Goal: Information Seeking & Learning: Learn about a topic

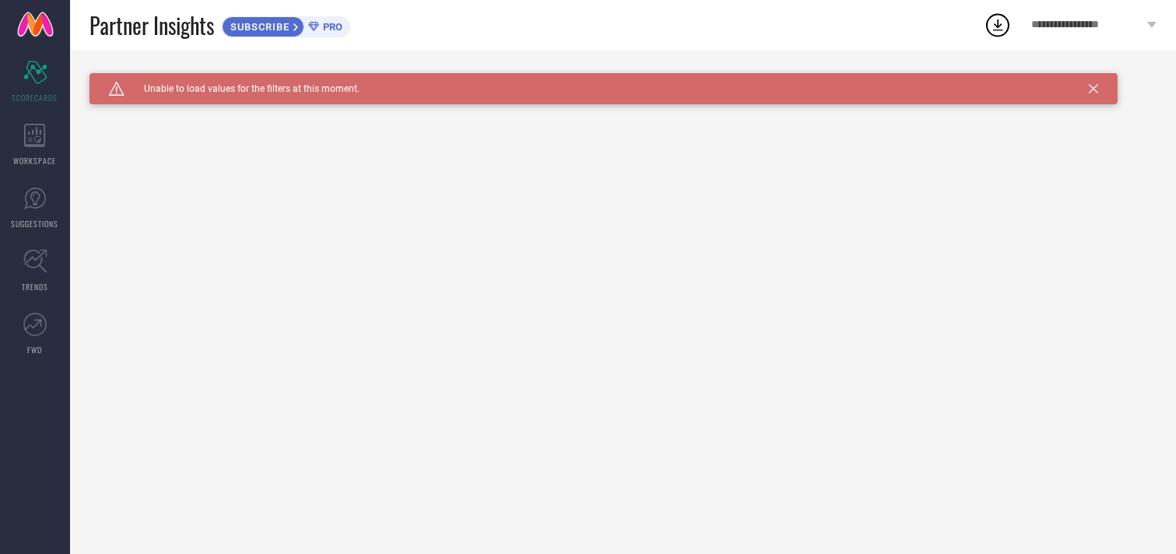
click at [1097, 87] on icon at bounding box center [1093, 88] width 9 height 9
click at [993, 28] on icon at bounding box center [998, 25] width 28 height 28
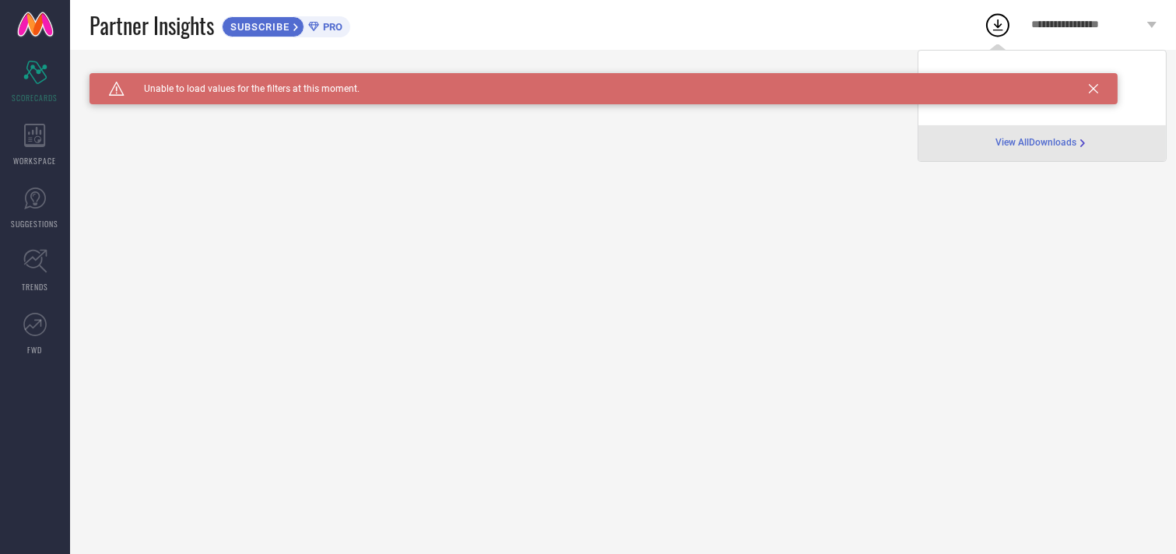
click at [1100, 81] on div "Caution Created with Sketch. Unable to load values for the filters at this mome…" at bounding box center [604, 88] width 1028 height 31
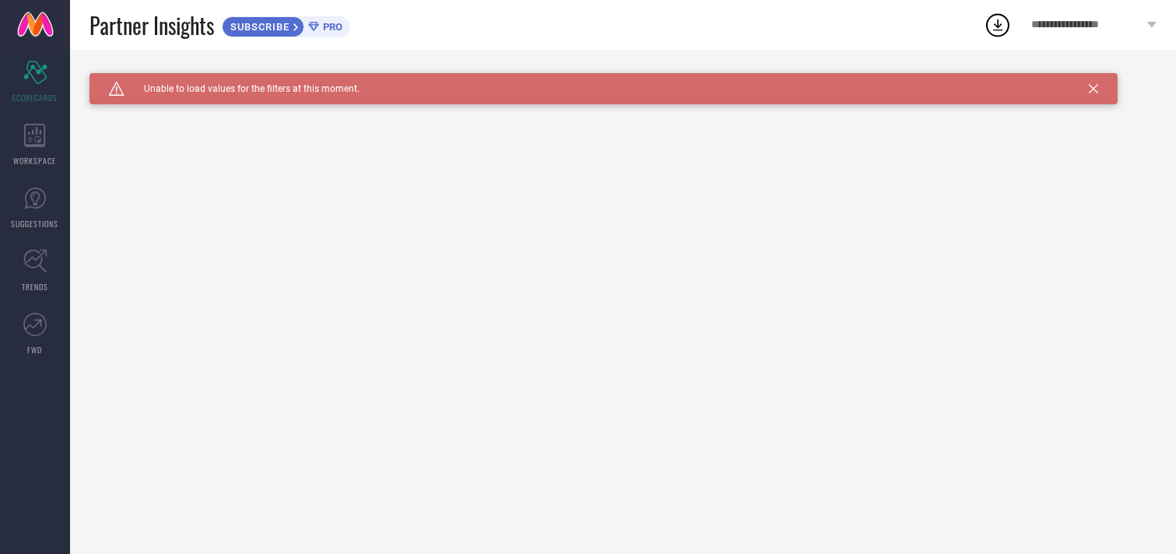
click at [1092, 84] on icon at bounding box center [1093, 88] width 9 height 9
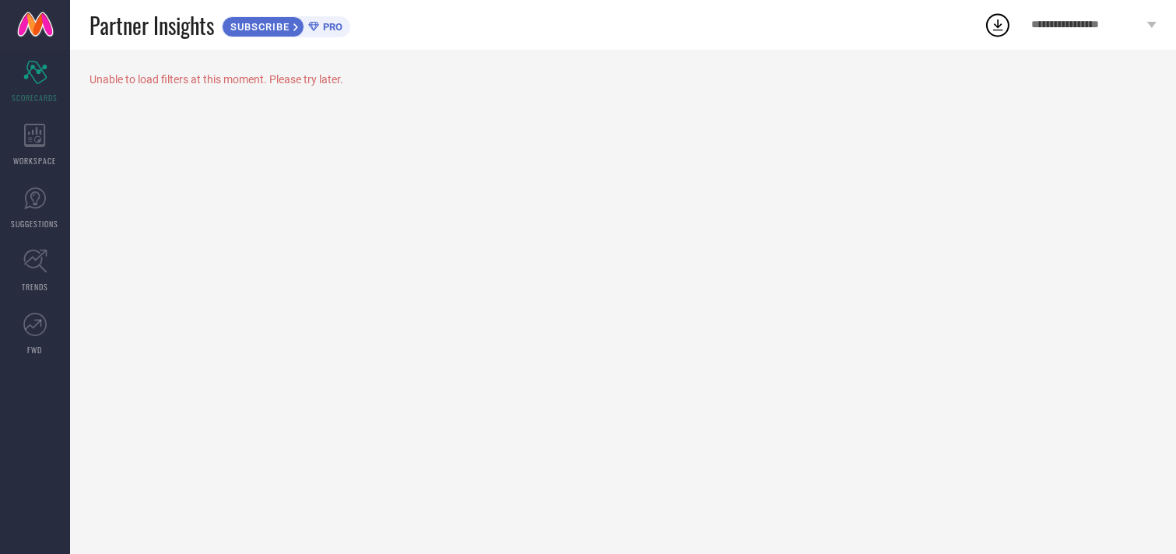
click at [998, 31] on icon at bounding box center [998, 25] width 28 height 28
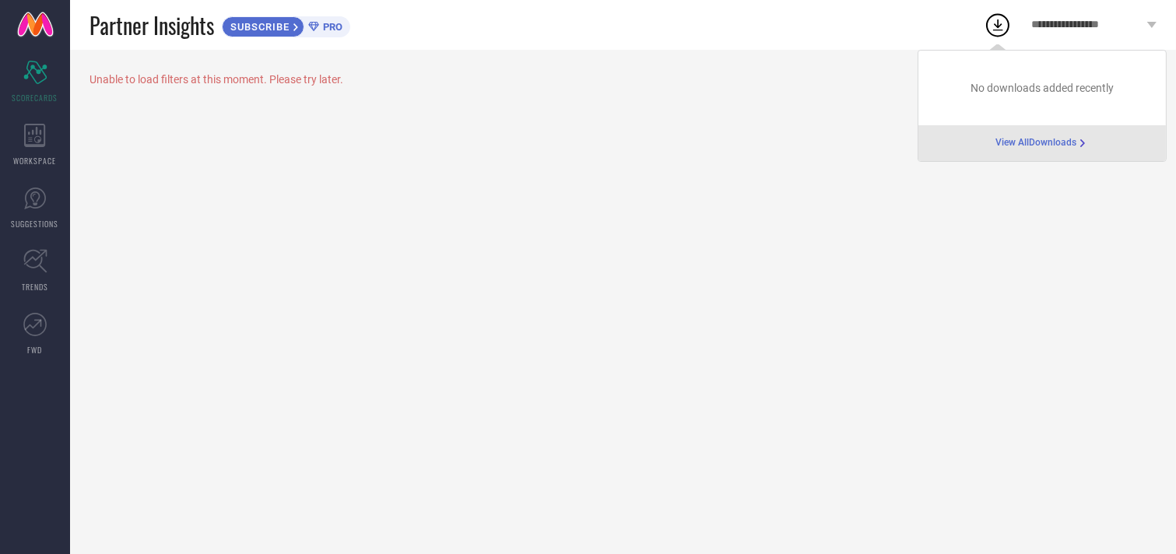
click at [1041, 141] on span "View All Downloads" at bounding box center [1036, 143] width 81 height 12
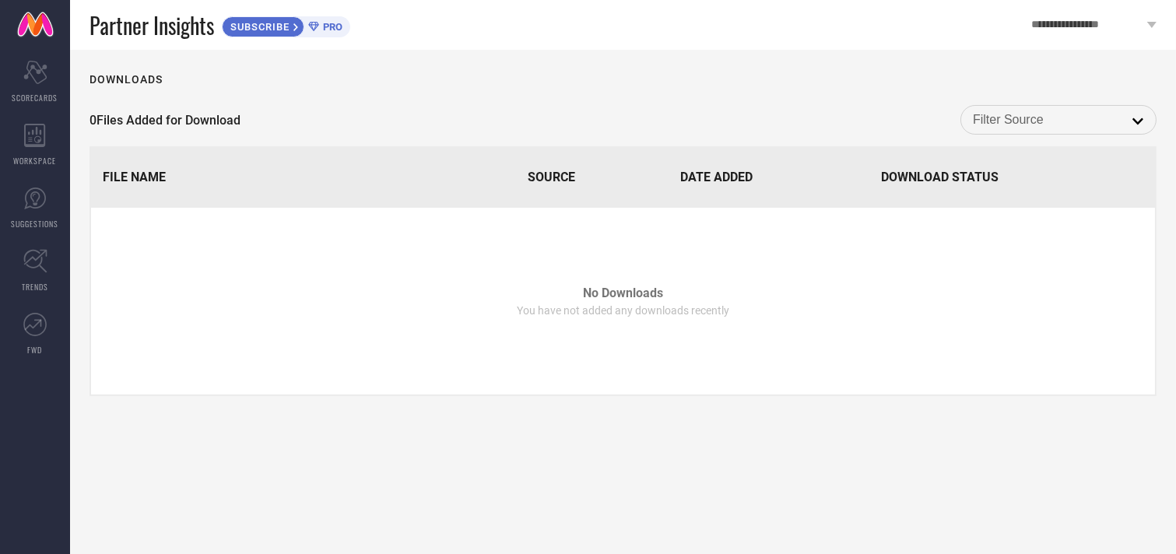
click at [1037, 127] on input at bounding box center [1058, 120] width 171 height 20
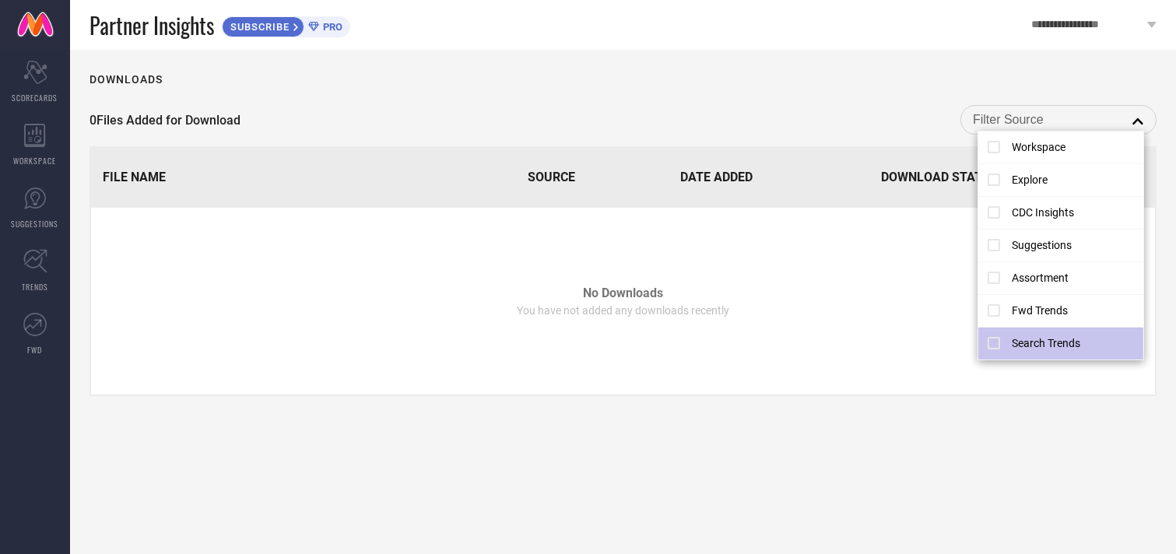
click at [1034, 344] on li "Search Trends" at bounding box center [1060, 344] width 165 height 32
type input "Search Trends"
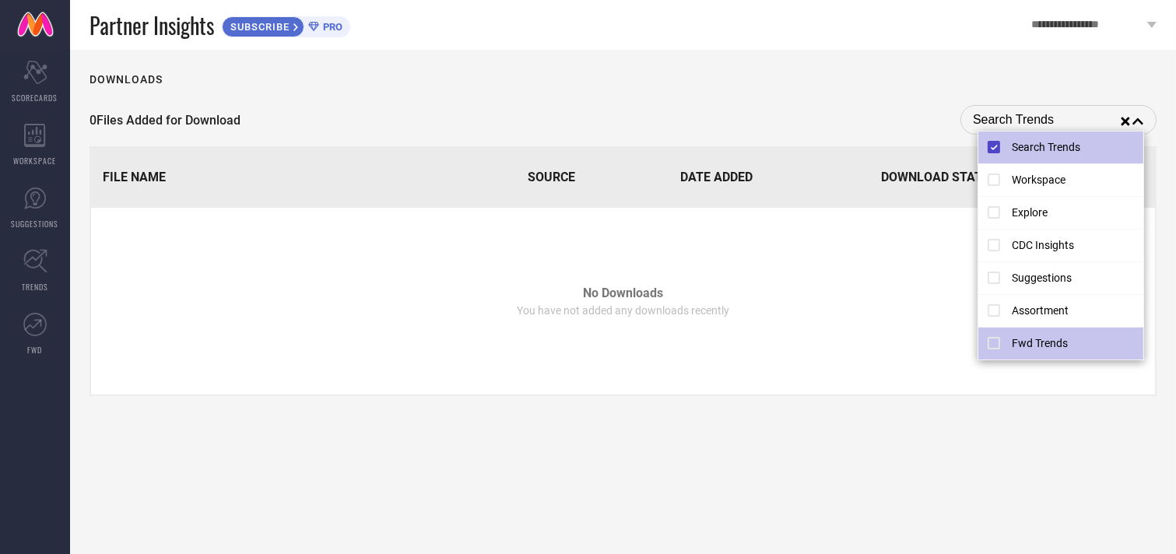
click at [989, 143] on li "Search Trends" at bounding box center [1060, 148] width 165 height 33
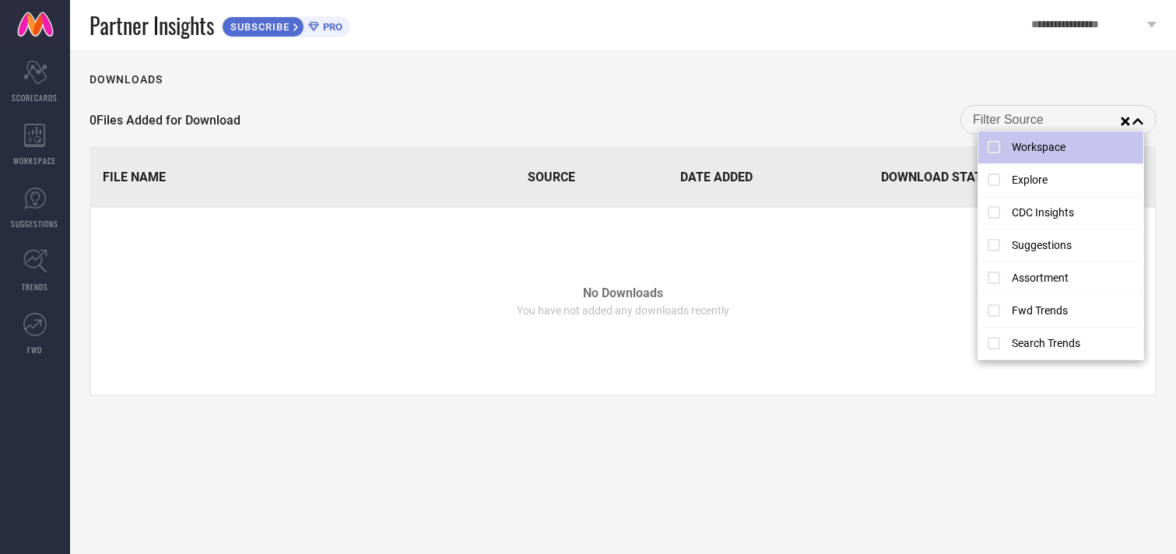
click at [999, 151] on li "Workspace" at bounding box center [1060, 148] width 165 height 33
type input "Workspace"
click at [37, 268] on icon at bounding box center [35, 261] width 24 height 24
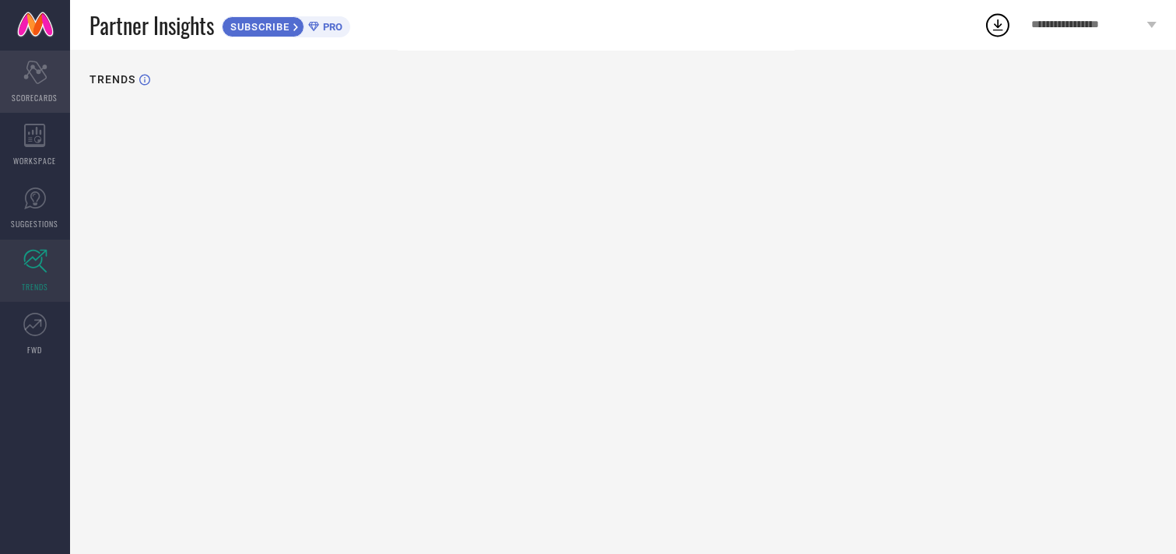
click at [43, 74] on icon "Scorecard" at bounding box center [35, 72] width 24 height 23
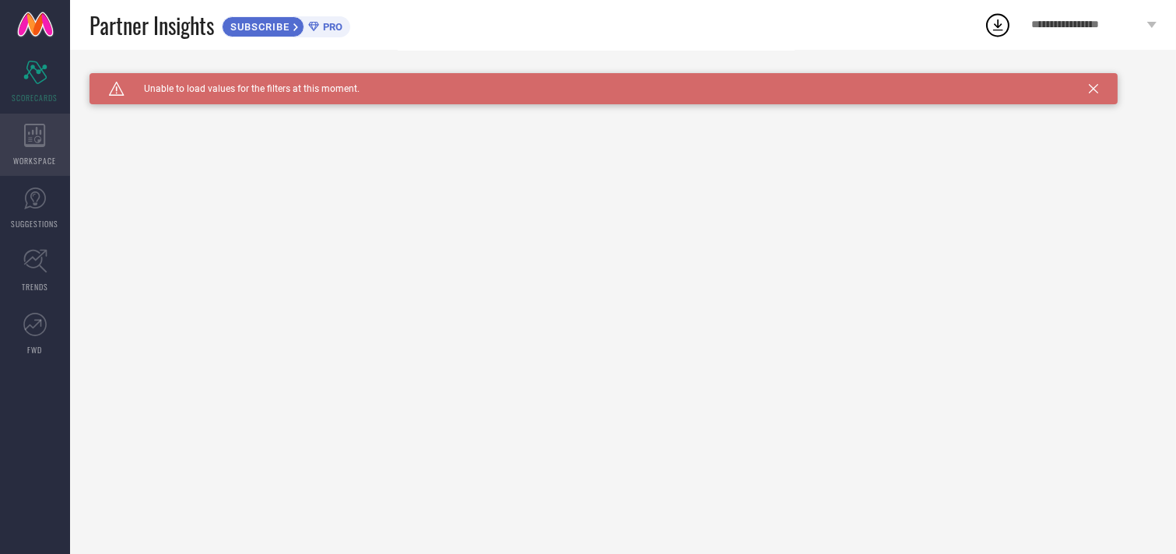
click at [37, 134] on icon at bounding box center [35, 135] width 22 height 23
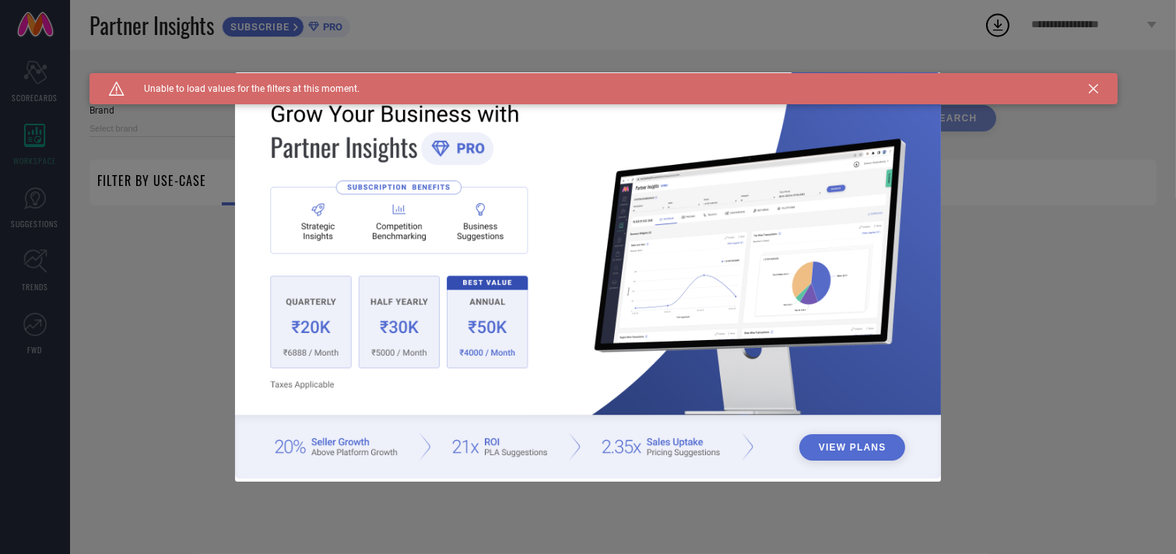
type input "1 STOP FASHION"
type input "All"
click at [1096, 88] on icon at bounding box center [1093, 88] width 9 height 9
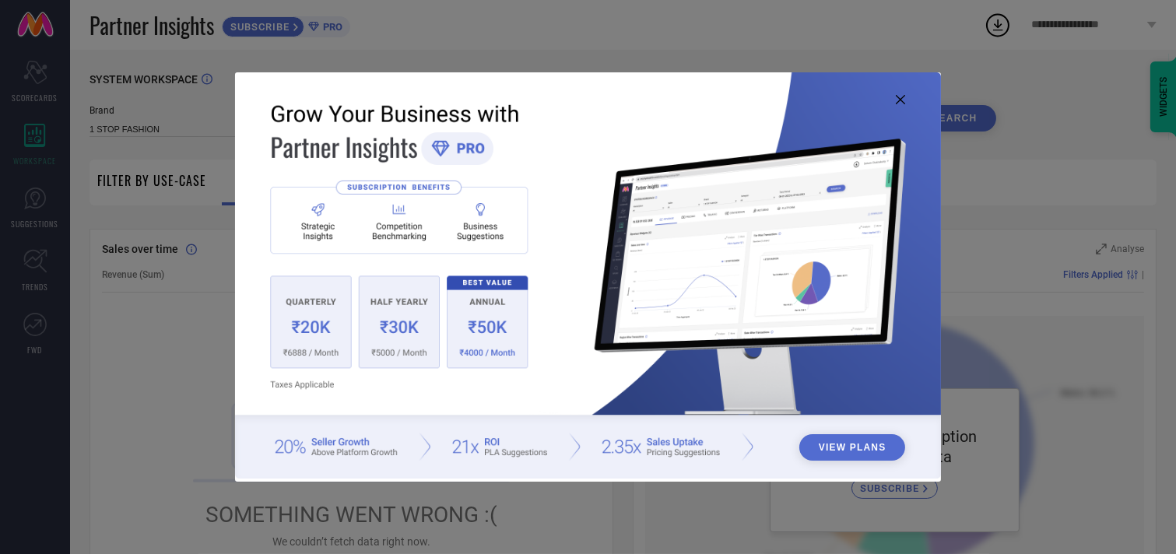
click at [901, 100] on icon at bounding box center [900, 99] width 9 height 9
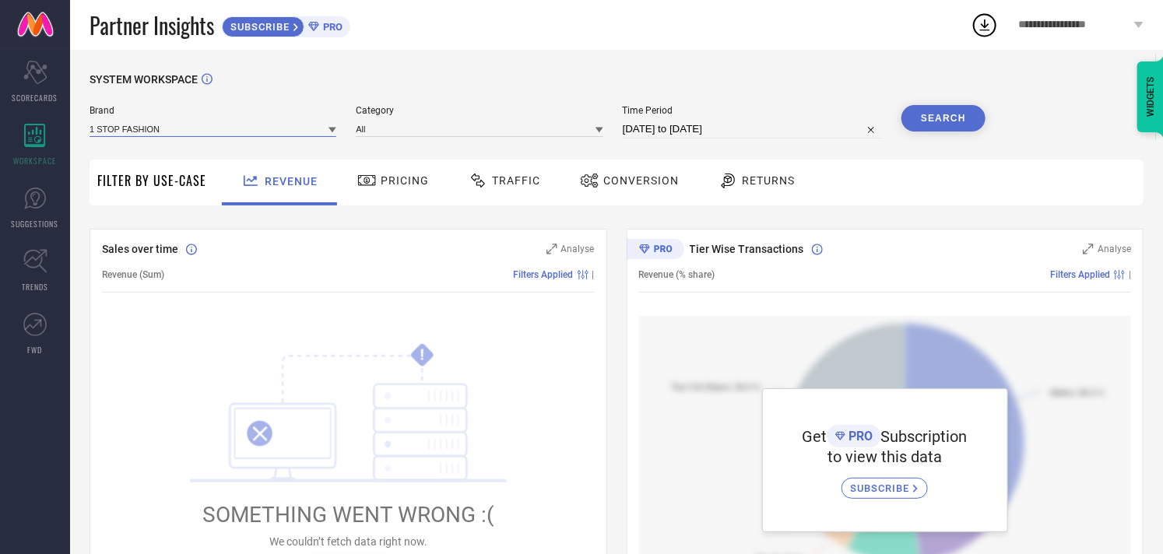
click at [325, 137] on input at bounding box center [213, 129] width 247 height 16
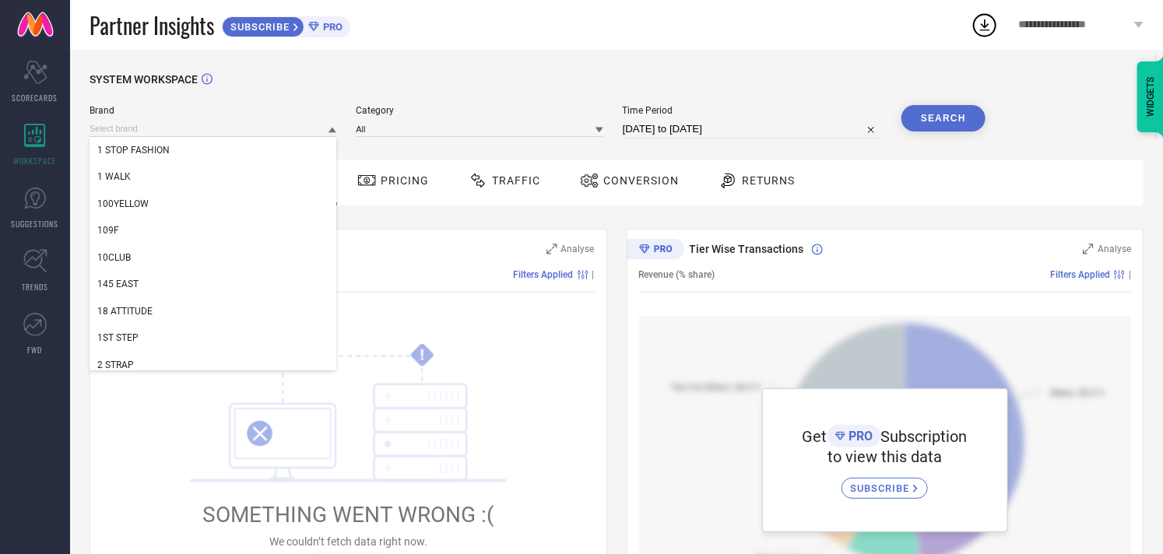
click at [619, 86] on div "SYSTEM WORKSPACE" at bounding box center [617, 89] width 1054 height 32
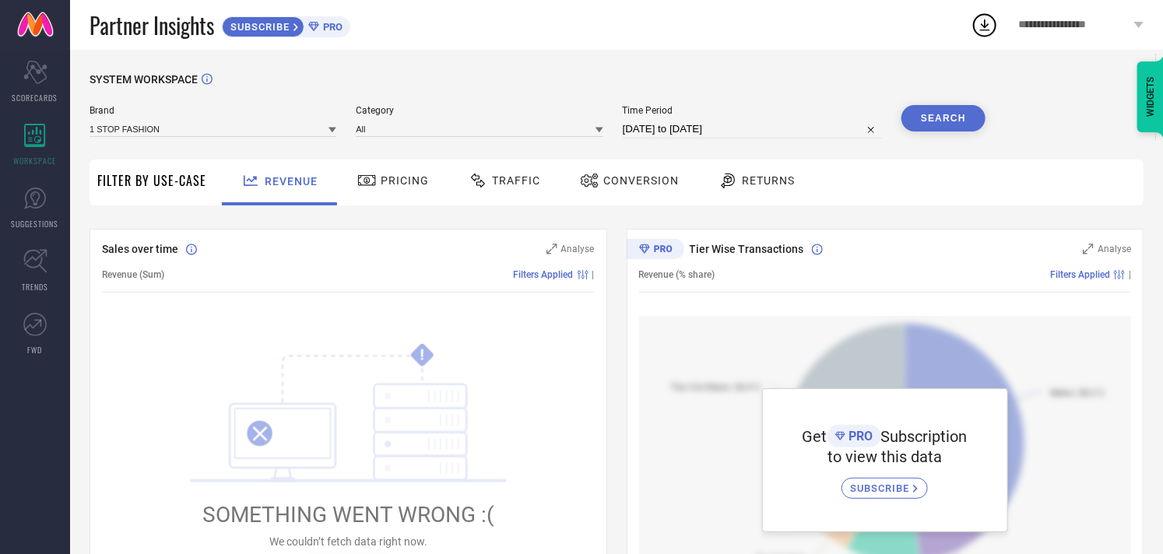
click at [939, 120] on button "Search" at bounding box center [943, 118] width 84 height 26
click at [532, 181] on span "Traffic" at bounding box center [516, 180] width 48 height 12
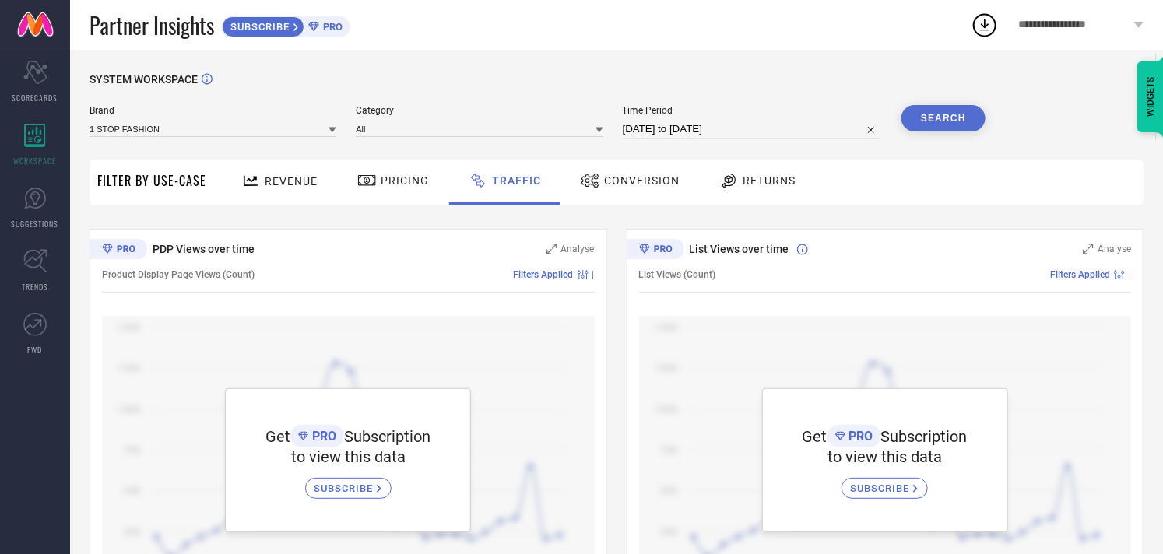
scroll to position [87, 0]
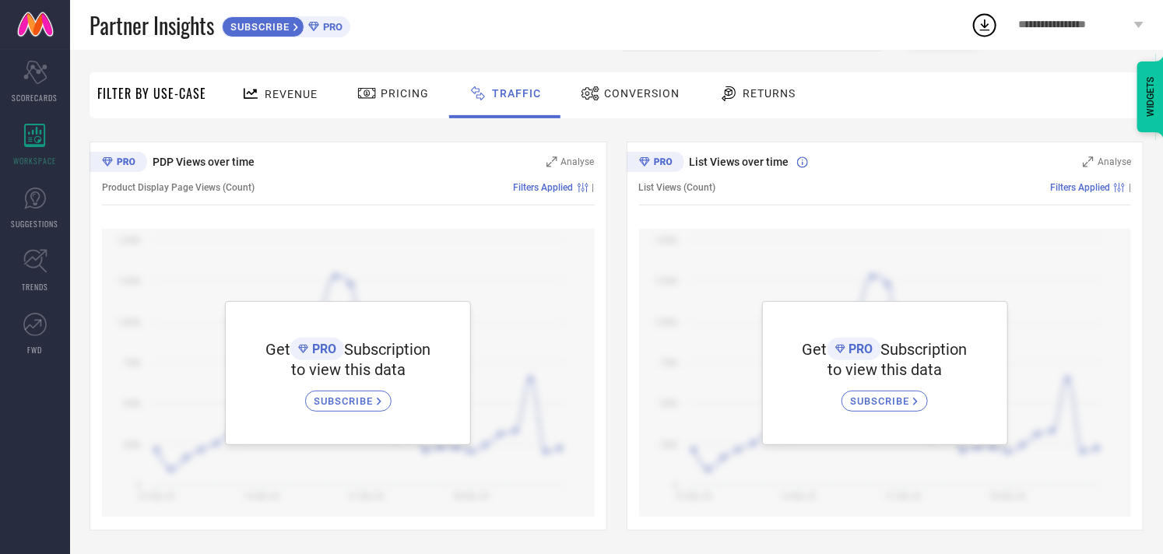
click at [862, 45] on div "Partner Insights SUBSCRIBE PRO" at bounding box center [530, 25] width 881 height 50
click at [274, 97] on span "Revenue" at bounding box center [291, 94] width 53 height 12
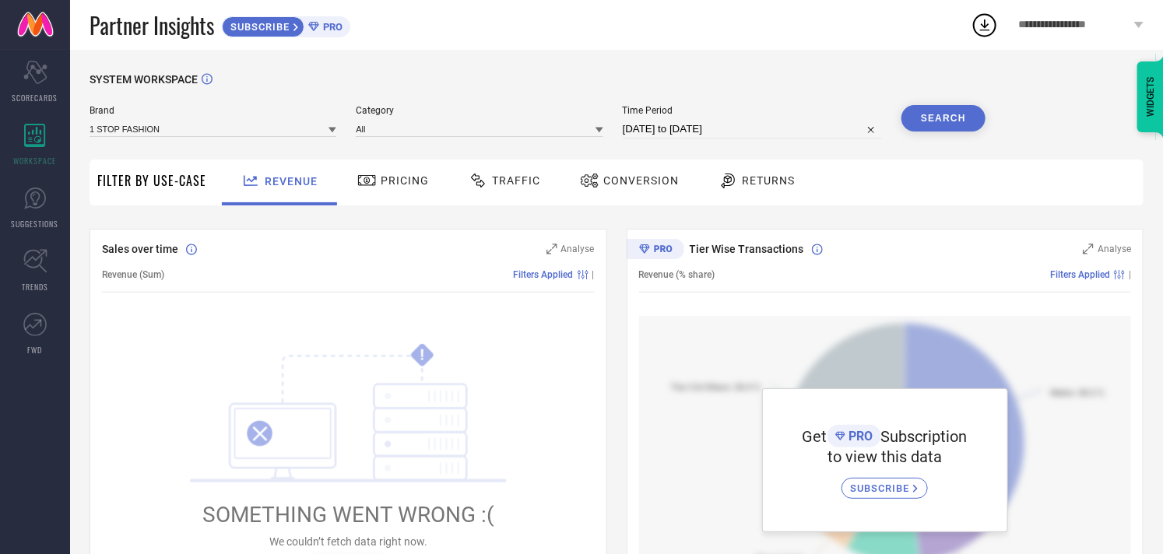
click at [725, 188] on icon at bounding box center [727, 180] width 19 height 19
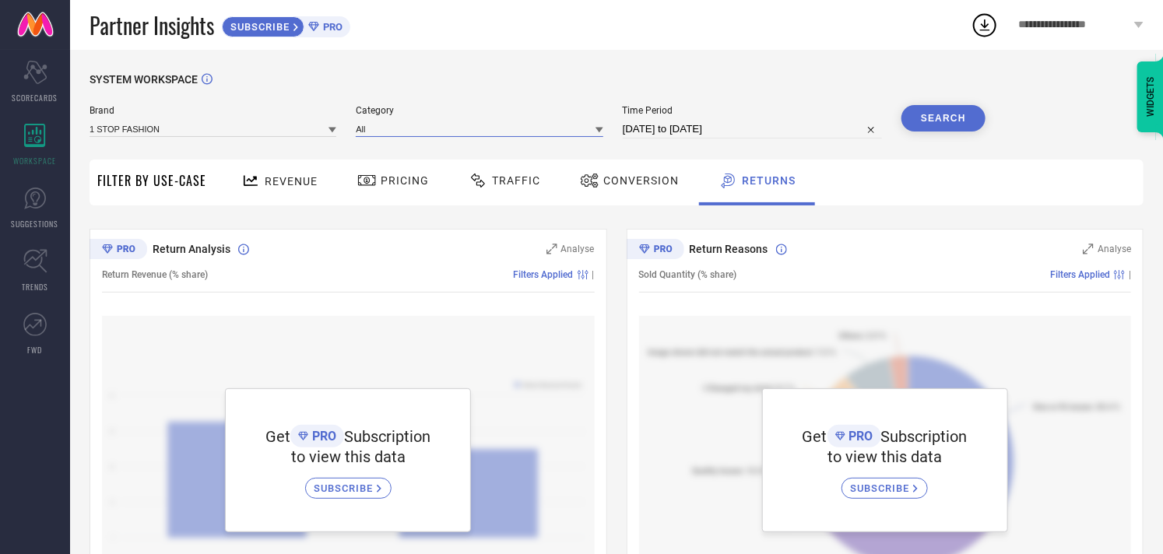
click at [442, 127] on input at bounding box center [479, 129] width 247 height 16
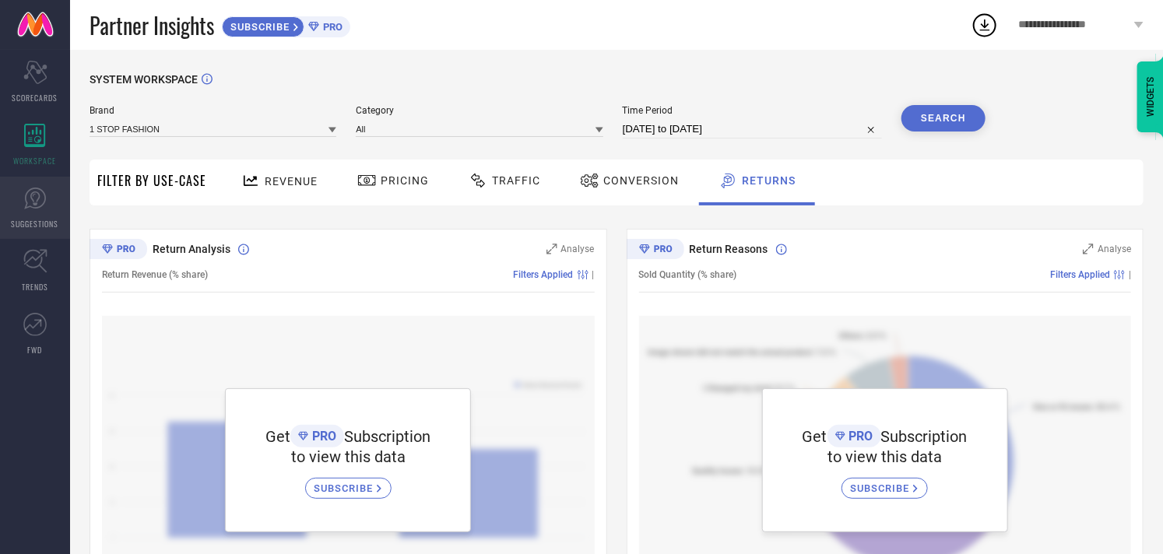
click at [40, 193] on icon at bounding box center [34, 198] width 23 height 23
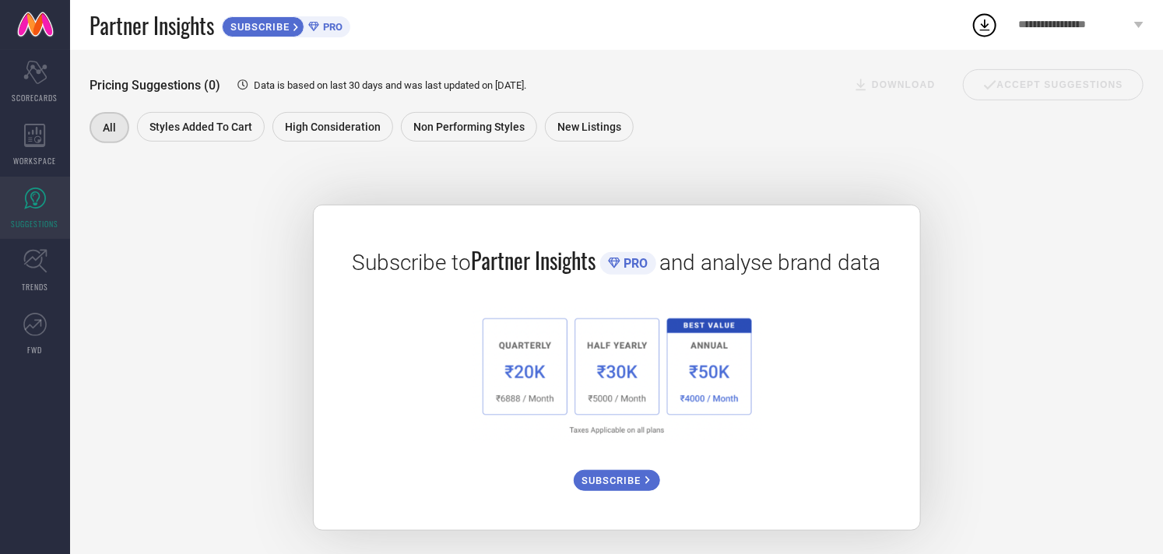
scroll to position [211, 0]
click at [219, 314] on div "Subscribe to Partner Insights PRO and analyse brand data SUBSCRIBE" at bounding box center [617, 348] width 1054 height 365
